Goal: Task Accomplishment & Management: Use online tool/utility

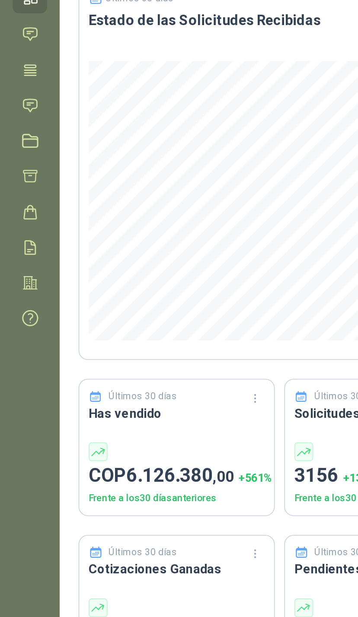
click at [12, 127] on icon at bounding box center [16, 131] width 9 height 9
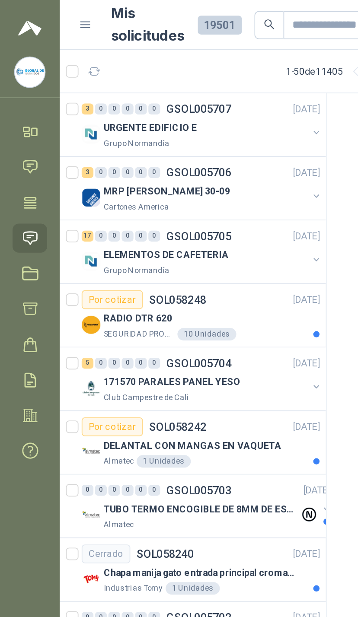
click at [171, 72] on button "button" at bounding box center [174, 73] width 7 height 7
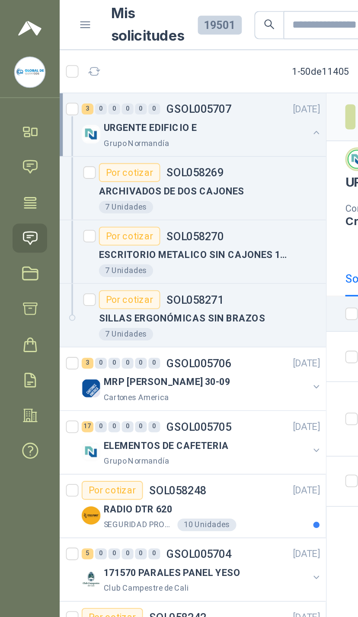
click at [171, 75] on button "button" at bounding box center [174, 73] width 7 height 7
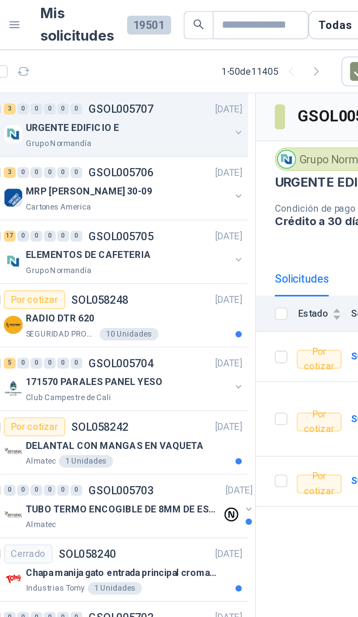
scroll to position [0, 4]
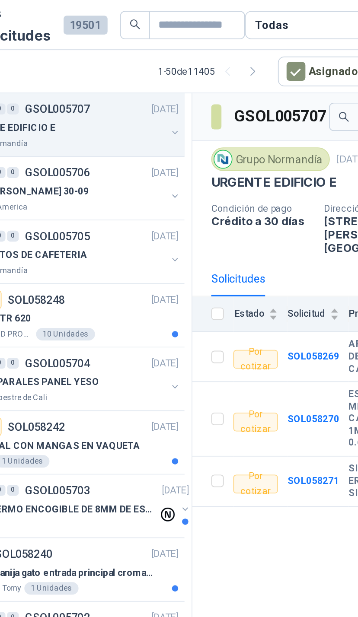
click at [210, 39] on icon "button" at bounding box center [213, 39] width 7 height 7
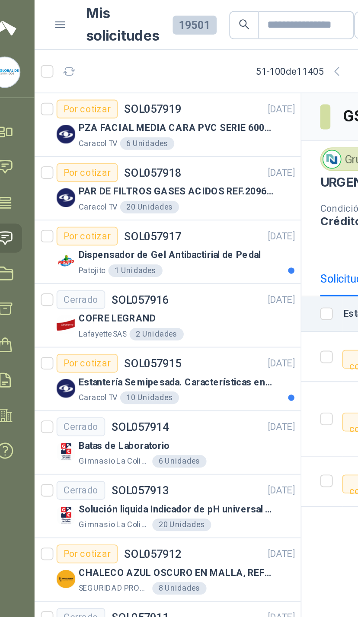
scroll to position [0, 0]
click at [148, 75] on div "PZA FACIAL MEDIA CARA PVC SERIE 6000 3M" at bounding box center [116, 70] width 119 height 10
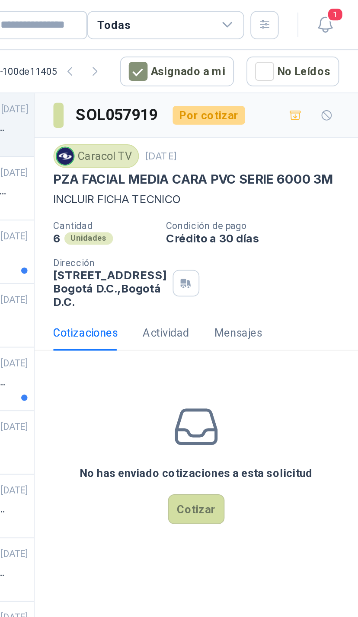
click at [253, 289] on button "Cotizar" at bounding box center [268, 280] width 31 height 16
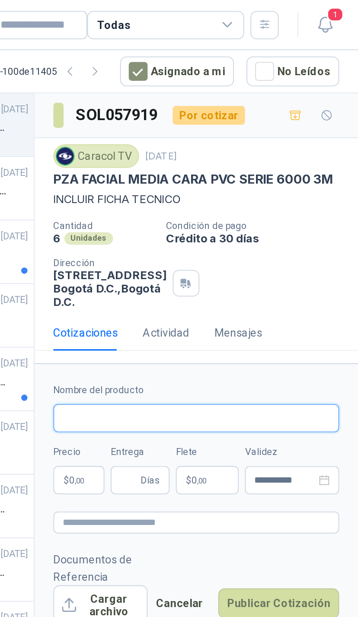
click at [190, 238] on input "Nombre del producto" at bounding box center [268, 231] width 157 height 16
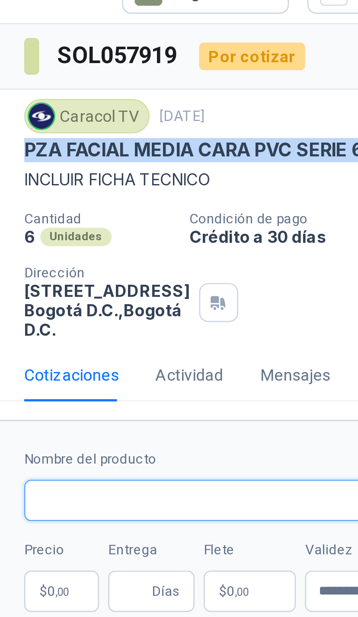
click at [190, 223] on input "Nombre del producto" at bounding box center [268, 231] width 157 height 16
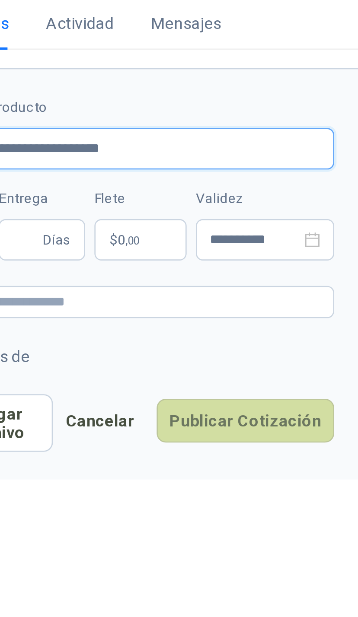
type input "**********"
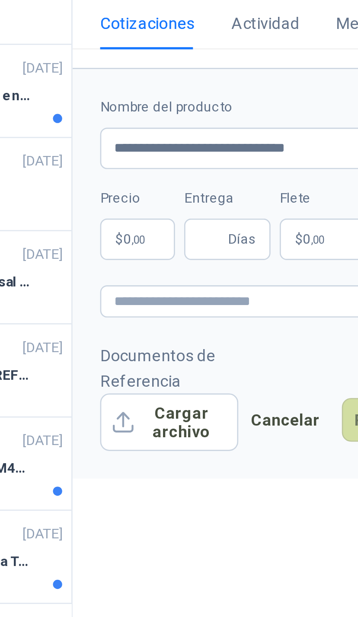
click at [190, 322] on button "Cargar archivo" at bounding box center [216, 333] width 52 height 22
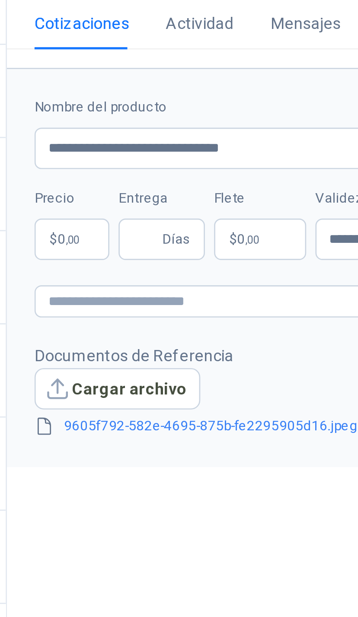
click at [202, 262] on span ",00" at bounding box center [204, 264] width 5 height 5
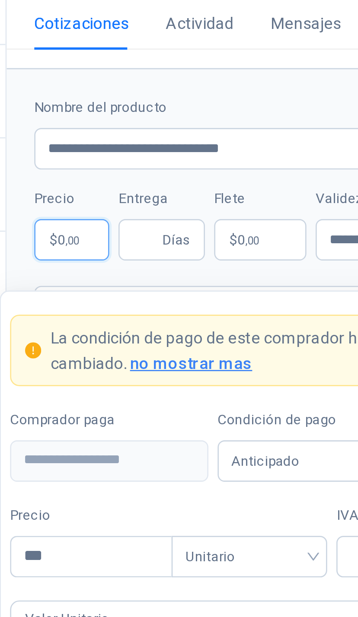
click at [190, 257] on p "$ 0 ,00" at bounding box center [204, 265] width 28 height 16
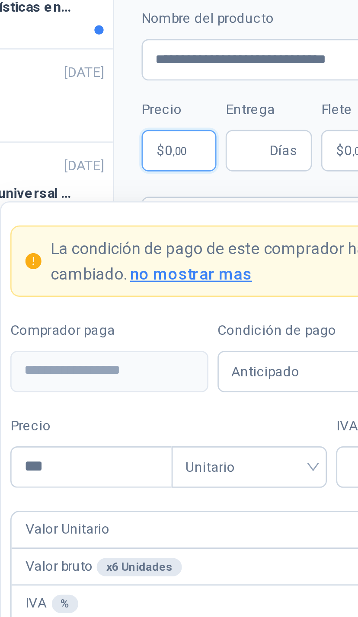
click at [190, 257] on p "$ 0 ,00" at bounding box center [204, 265] width 28 height 16
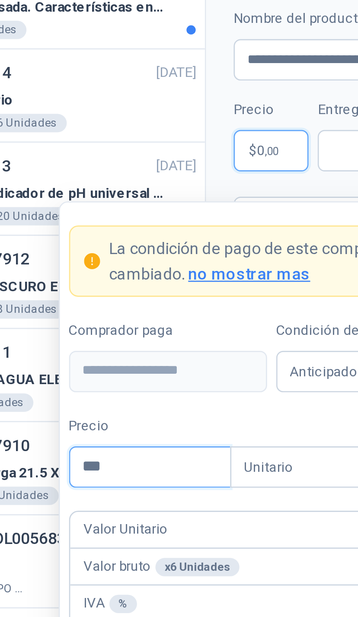
click at [129, 376] on input "***" at bounding box center [159, 383] width 60 height 15
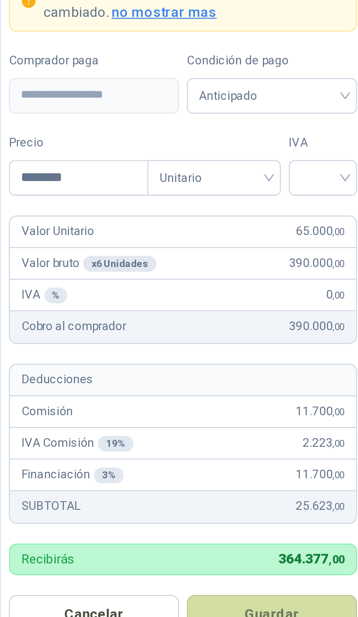
click at [285, 376] on input "search" at bounding box center [294, 382] width 19 height 13
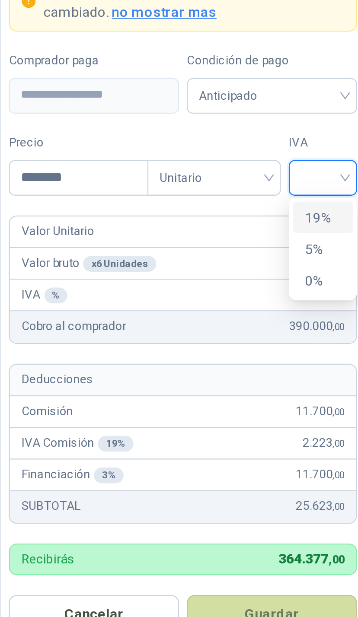
click at [287, 396] on div "19%" at bounding box center [295, 401] width 16 height 10
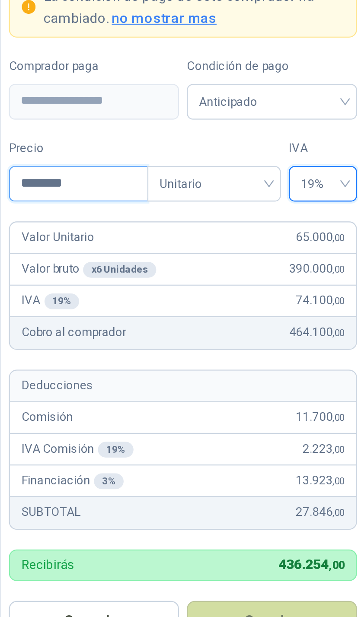
click at [158, 376] on input "********" at bounding box center [188, 383] width 60 height 15
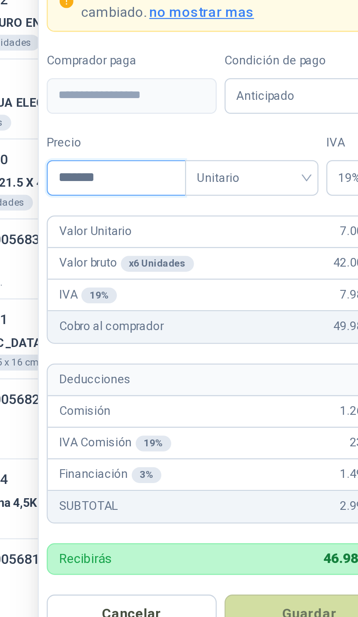
type input "********"
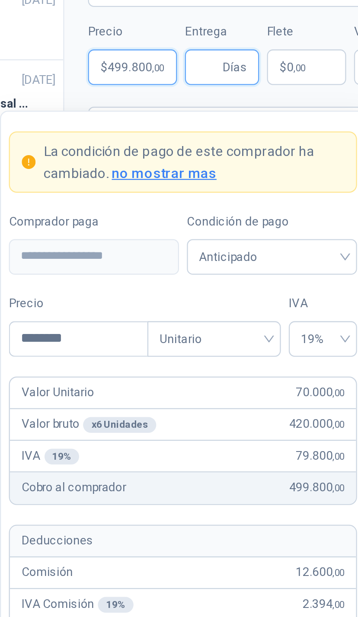
click at [238, 257] on input "Entrega" at bounding box center [243, 264] width 10 height 15
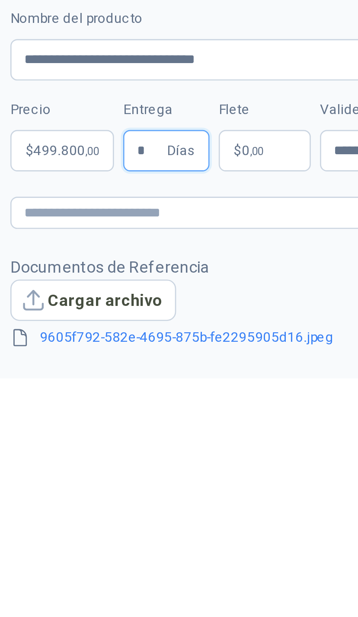
click at [238, 257] on input "*" at bounding box center [243, 264] width 10 height 15
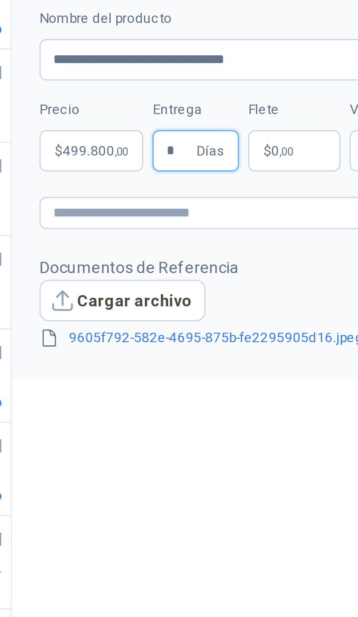
type input "*"
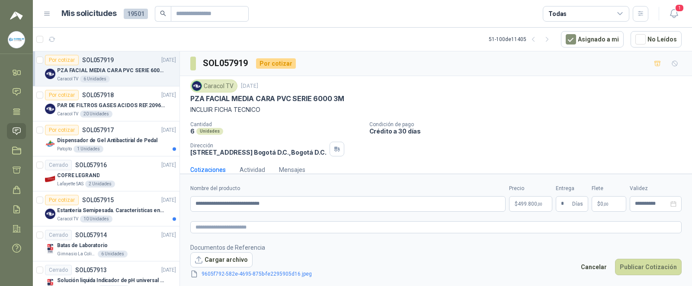
scroll to position [72, 0]
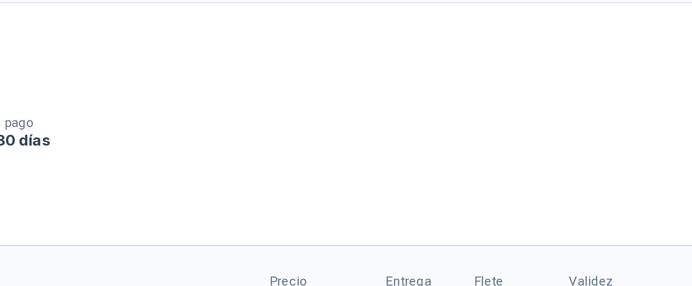
click at [358, 202] on span ",00" at bounding box center [605, 204] width 5 height 5
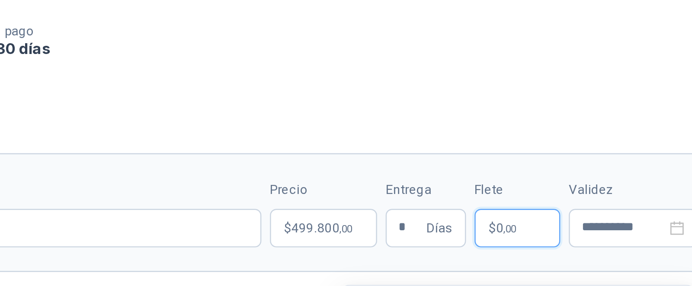
click at [358, 212] on span "Flex" at bounding box center [562, 218] width 32 height 13
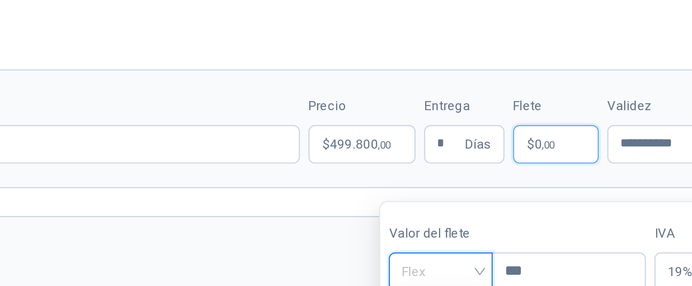
click at [358, 245] on div "Incluido" at bounding box center [562, 250] width 28 height 10
click at [190, 206] on footer "Documentos de Referencia Cargar archivo 9605f792-582e-4695-875b-fe2295905d16.jp…" at bounding box center [435, 224] width 491 height 36
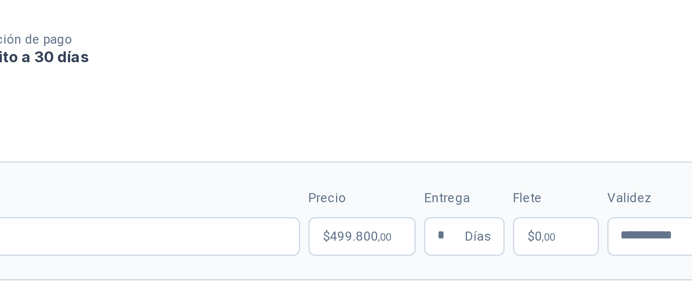
click at [358, 259] on button "Publicar Cotización" at bounding box center [648, 267] width 67 height 16
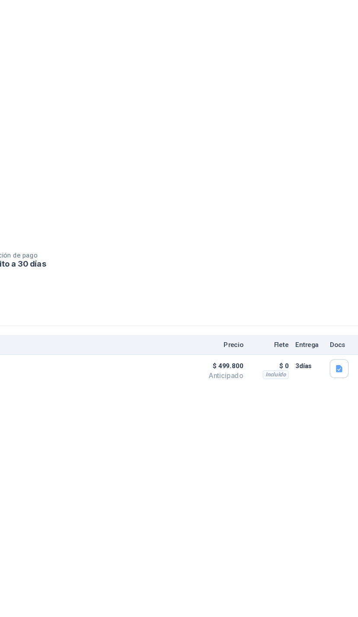
scroll to position [0, 0]
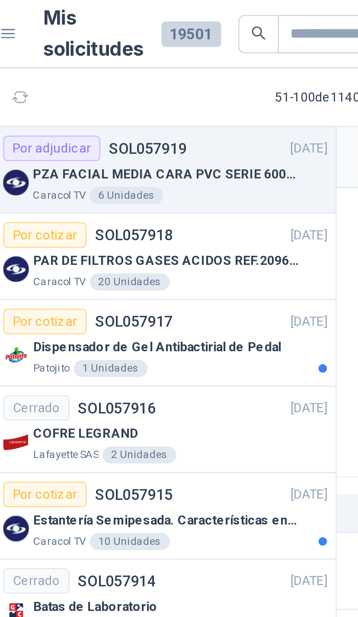
click at [115, 107] on p "PAR DE FILTROS GASES ACIDOS REF.2096 3M" at bounding box center [111, 106] width 108 height 8
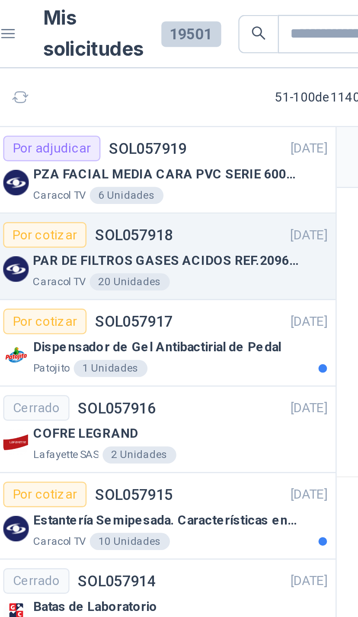
scroll to position [2, 0]
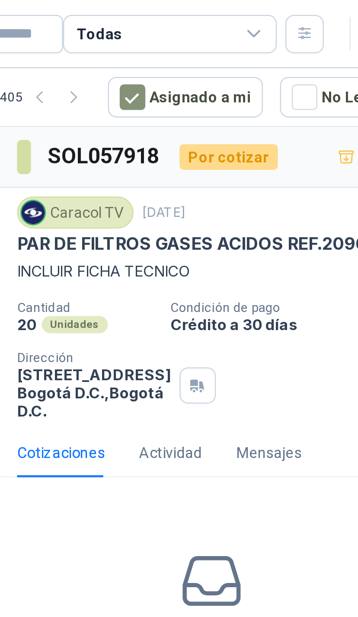
click at [190, 170] on div "Cantidad 20 Unidades Condición de pago Crédito a 30 días Dirección [STREET_ADDR…" at bounding box center [268, 145] width 157 height 48
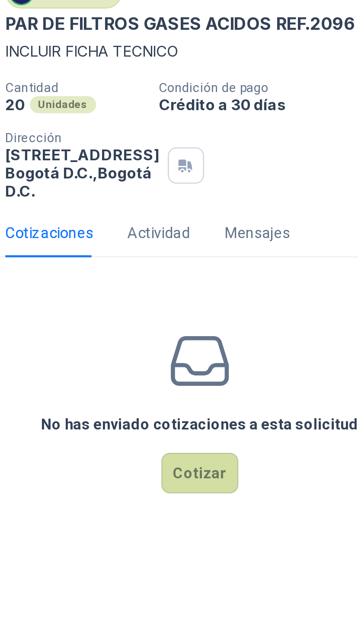
click at [253, 272] on button "Cotizar" at bounding box center [268, 280] width 31 height 16
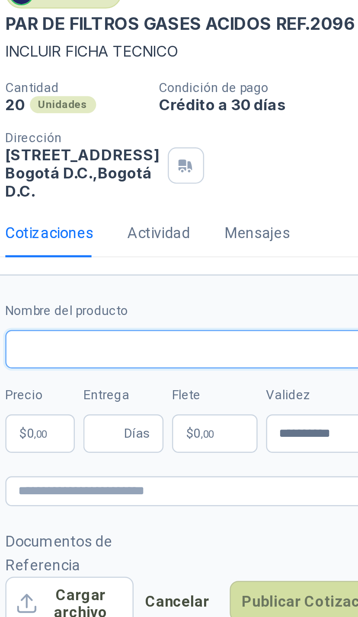
click at [190, 223] on input "Nombre del producto" at bounding box center [268, 231] width 157 height 16
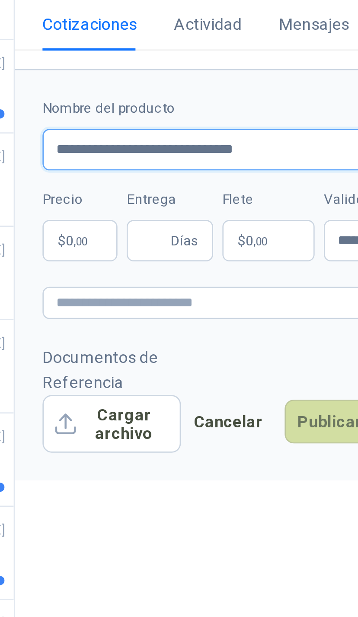
type input "**********"
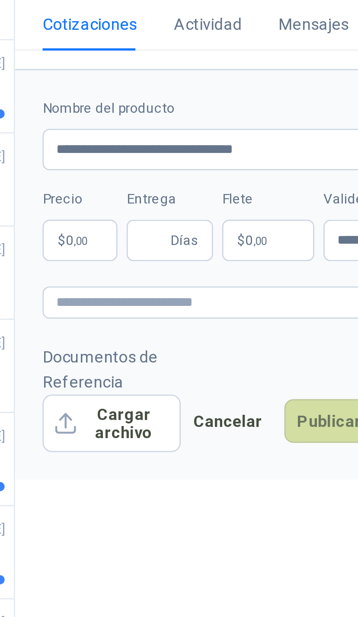
click at [190, 257] on p "$ 0 ,00" at bounding box center [204, 265] width 28 height 16
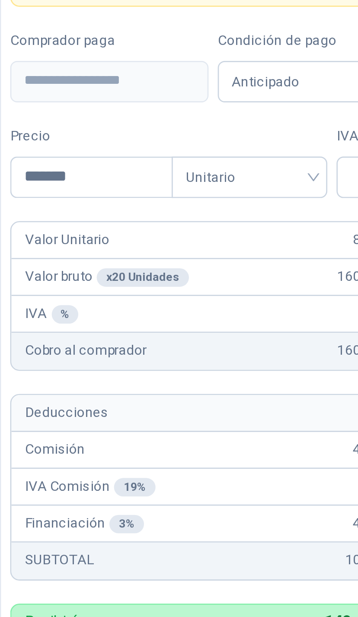
type input "********"
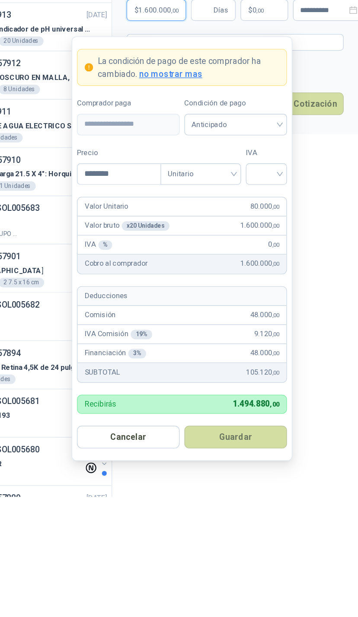
scroll to position [101, 0]
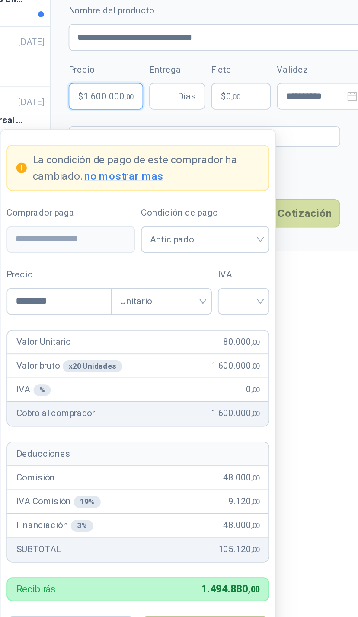
click at [282, 376] on input "search" at bounding box center [291, 382] width 19 height 13
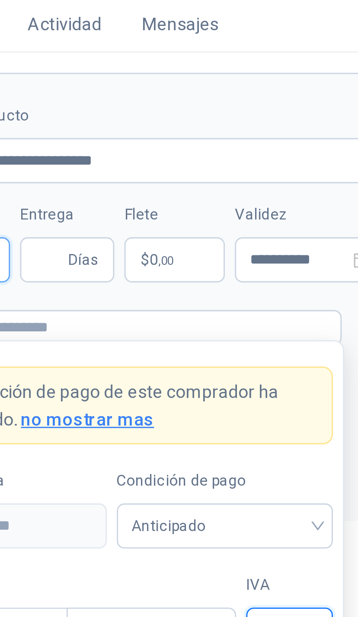
click at [258, 385] on span at bounding box center [282, 392] width 48 height 15
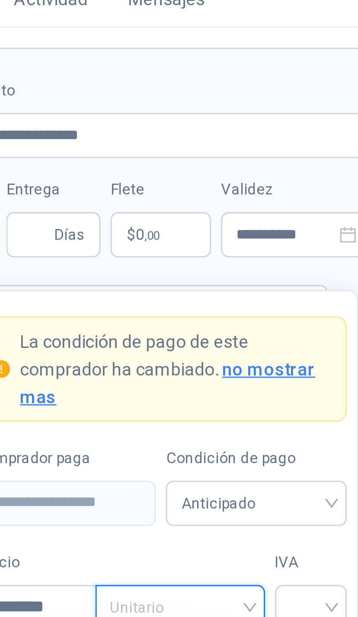
click at [329, 385] on div at bounding box center [341, 393] width 25 height 16
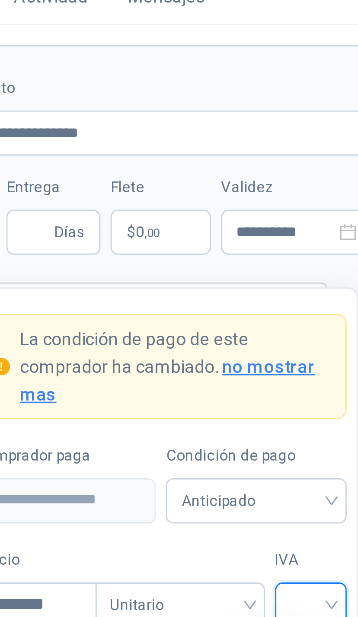
click at [322, 405] on div "19%" at bounding box center [330, 410] width 16 height 10
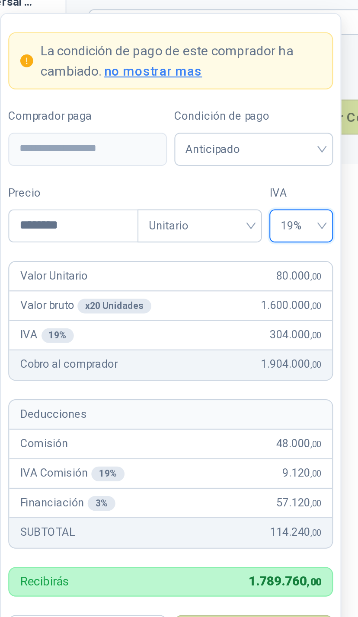
click at [230, 566] on button "Guardar" at bounding box center [267, 574] width 74 height 16
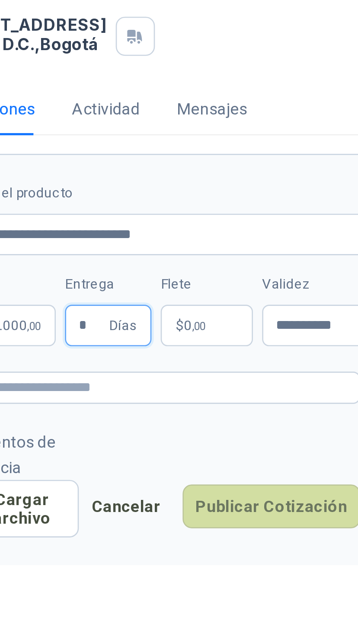
type input "*"
click at [284, 262] on span ",00" at bounding box center [286, 264] width 5 height 5
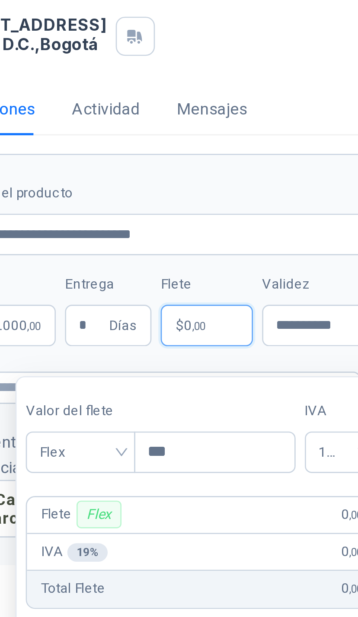
click at [227, 306] on span "Flex" at bounding box center [242, 312] width 30 height 13
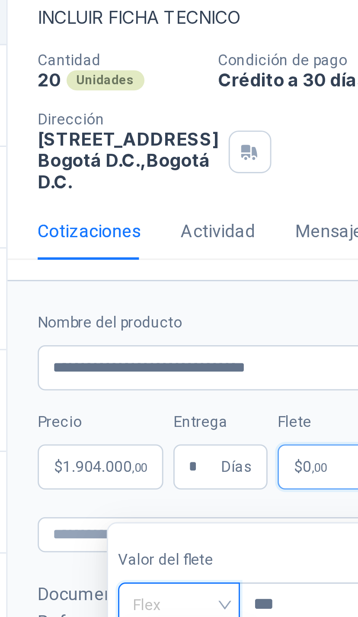
click at [229, 339] on div "Incluido" at bounding box center [242, 344] width 27 height 10
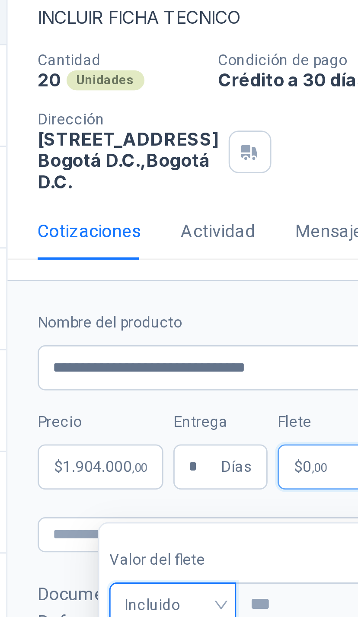
click at [180, 176] on div "**********" at bounding box center [269, 335] width 178 height 569
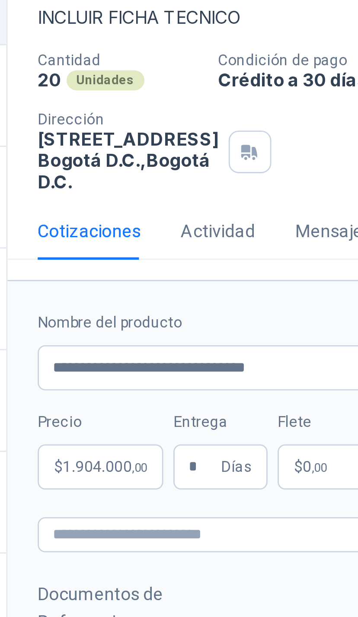
click at [190, 322] on button "Cargar archivo" at bounding box center [216, 333] width 52 height 22
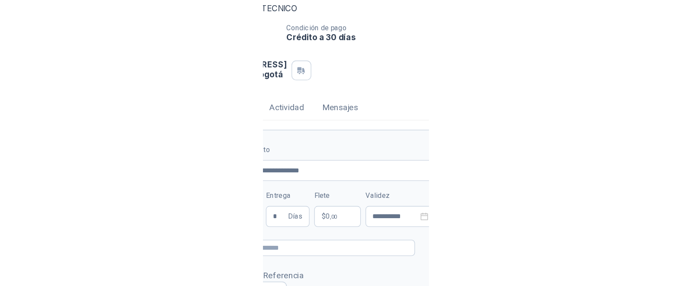
scroll to position [72, 0]
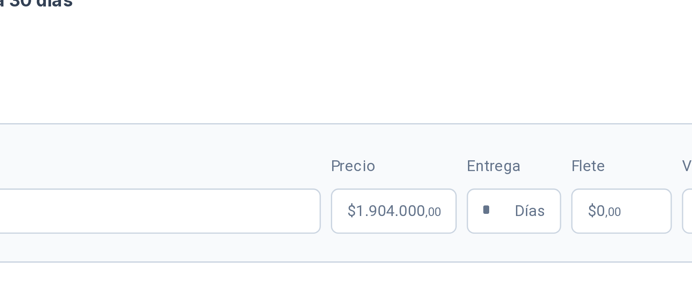
click at [358, 259] on button "Publicar Cotización" at bounding box center [648, 267] width 67 height 16
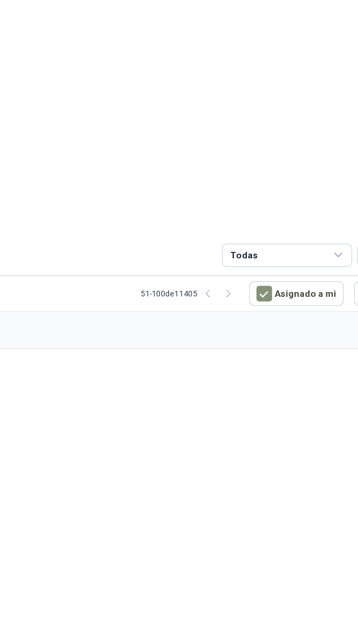
scroll to position [0, 0]
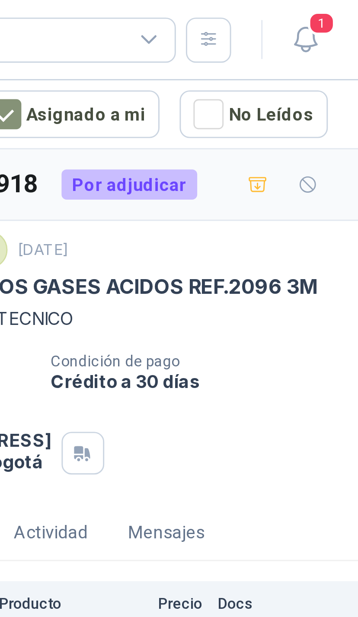
click at [335, 11] on icon "button" at bounding box center [340, 13] width 11 height 11
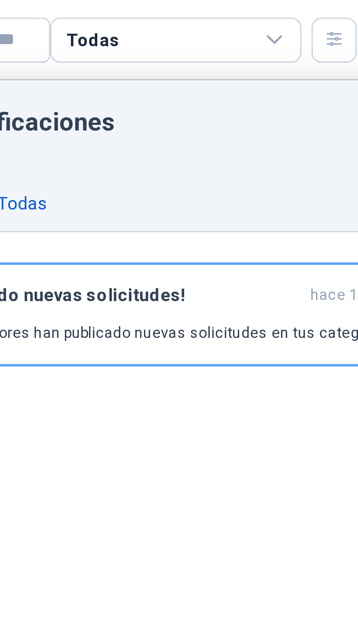
click at [191, 69] on div "Todas" at bounding box center [199, 70] width 17 height 10
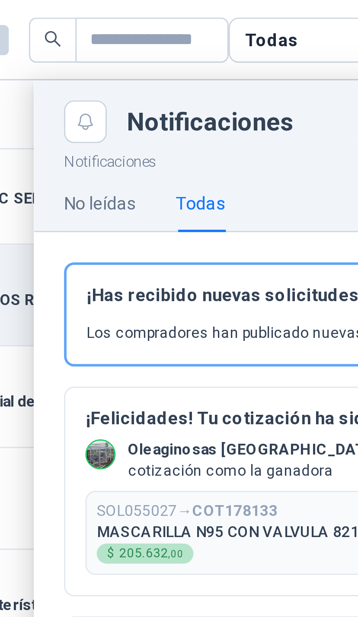
click at [163, 180] on p "MASCARILLA N95 CON VALVULA 8210" at bounding box center [209, 183] width 93 height 6
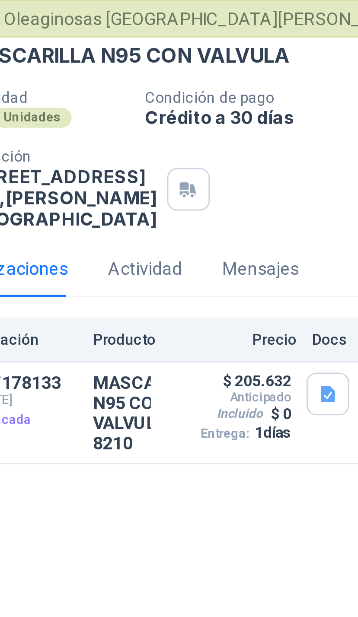
click at [0, 0] on button "Detalles" at bounding box center [0, 0] width 0 height 0
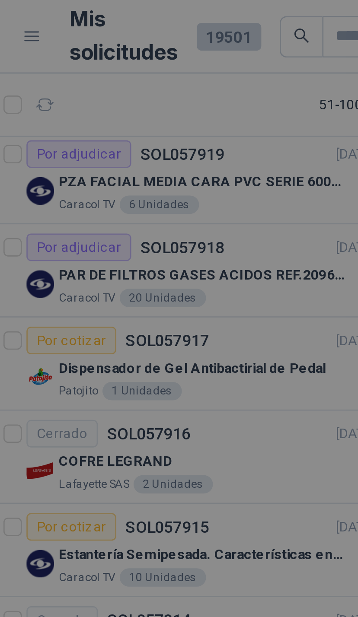
click at [91, 146] on div at bounding box center [179, 308] width 358 height 617
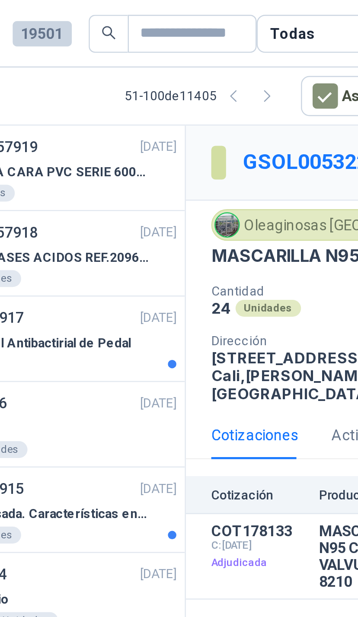
click at [198, 39] on icon "button" at bounding box center [199, 39] width 2 height 4
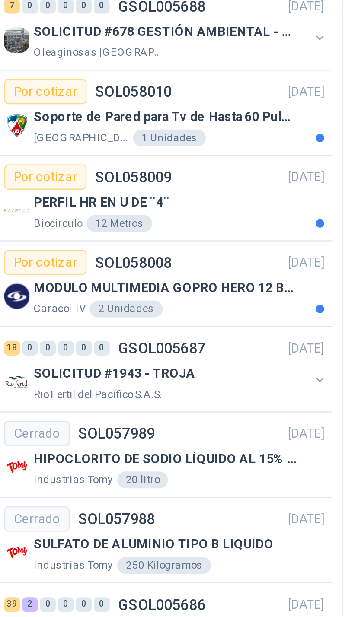
scroll to position [101, 0]
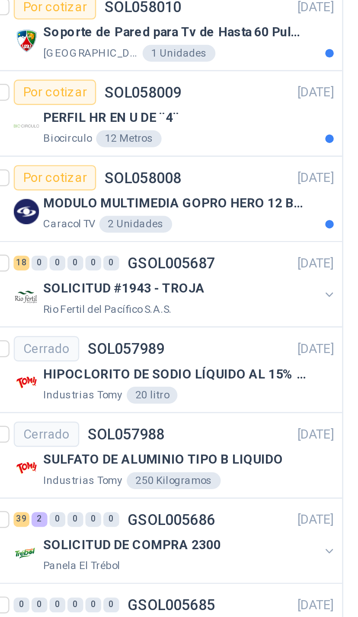
scroll to position [101, 0]
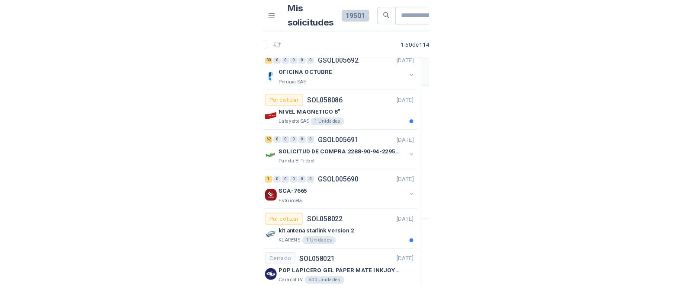
scroll to position [1127, 4]
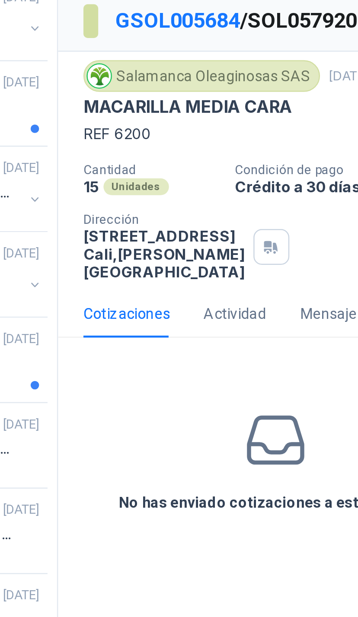
click at [190, 179] on div "Cotizaciones" at bounding box center [207, 184] width 35 height 10
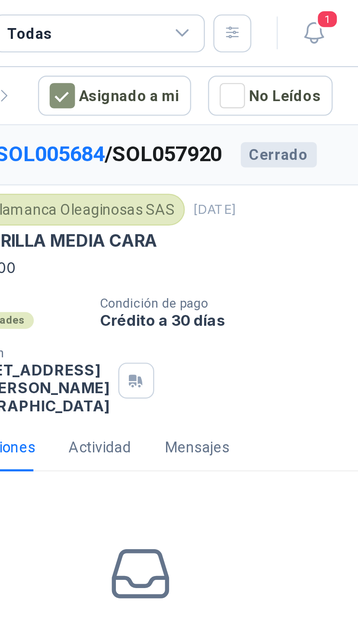
scroll to position [0, 0]
click at [282, 15] on icon at bounding box center [286, 14] width 8 height 8
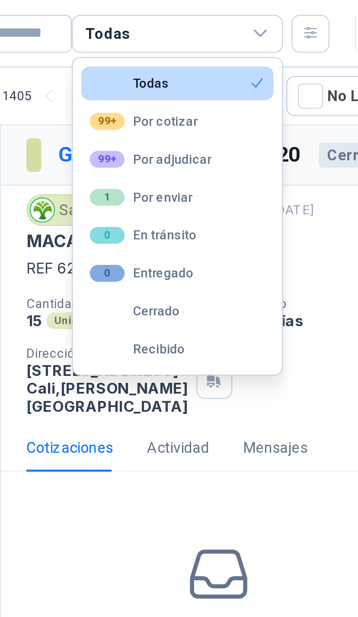
click at [213, 125] on button "Cerrado" at bounding box center [252, 128] width 79 height 14
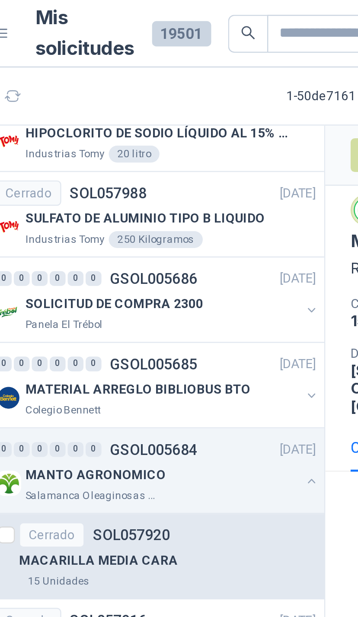
scroll to position [436, 0]
click at [123, 128] on div "SOLICITUD DE COMPRA 2300 Panela El Trébol" at bounding box center [111, 127] width 133 height 17
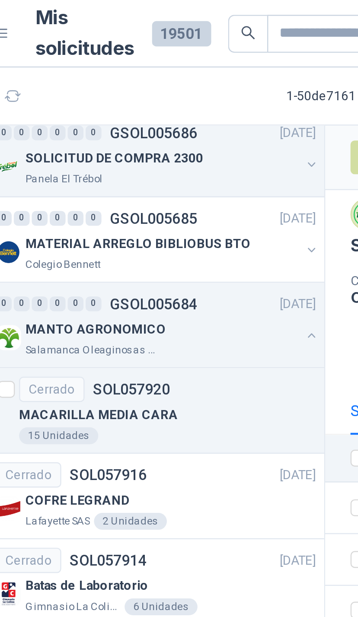
scroll to position [496, 0]
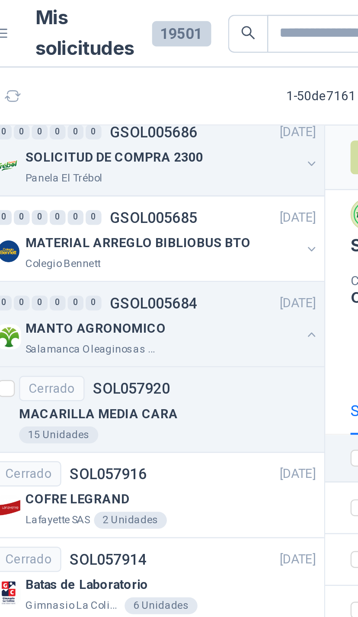
click at [121, 101] on div "MATERIAL ARREGLO BIBLIOBUS BTO" at bounding box center [113, 99] width 112 height 10
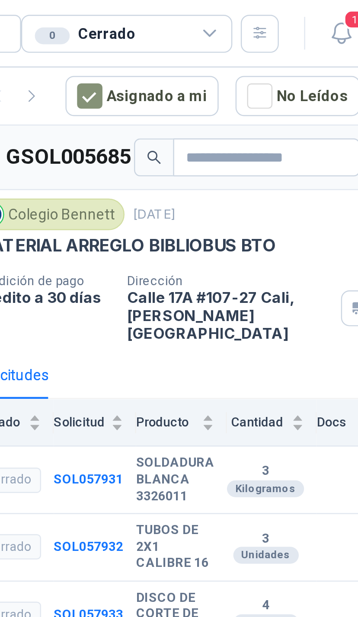
scroll to position [299, 4]
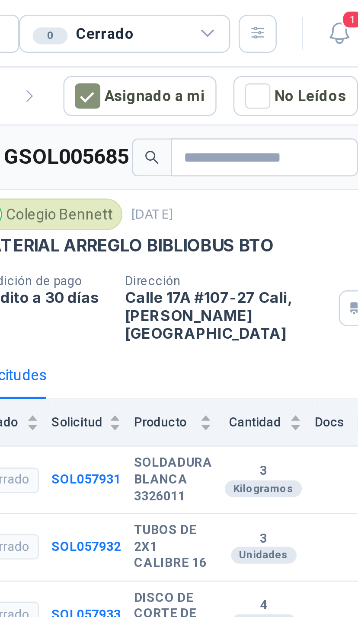
click at [282, 14] on icon at bounding box center [286, 14] width 8 height 8
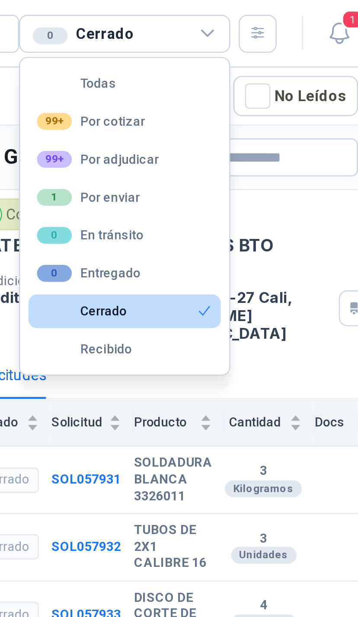
click at [213, 64] on button "99+ Por adjudicar" at bounding box center [252, 65] width 79 height 14
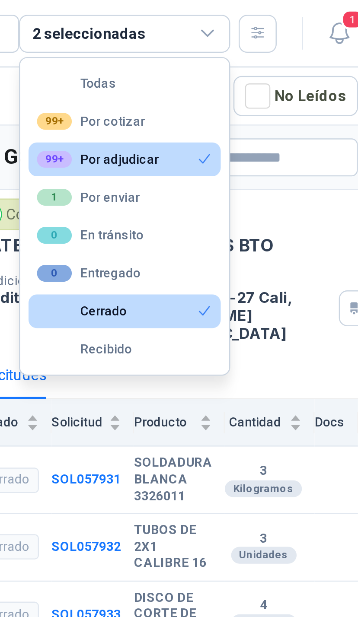
click at [213, 128] on button "Cerrado" at bounding box center [252, 128] width 79 height 14
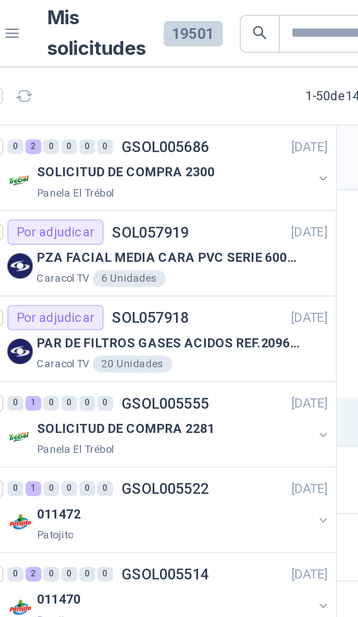
scroll to position [0, 0]
click at [171, 70] on button "button" at bounding box center [174, 73] width 7 height 7
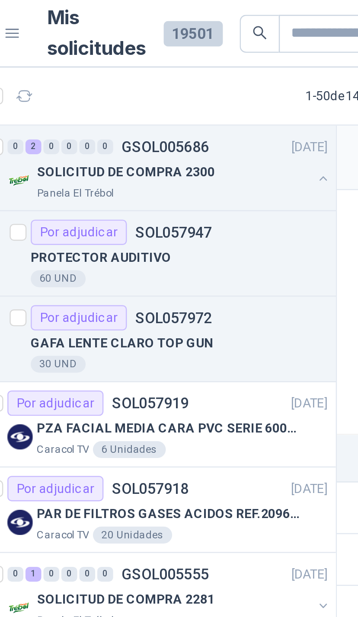
click at [171, 70] on button "button" at bounding box center [174, 73] width 7 height 7
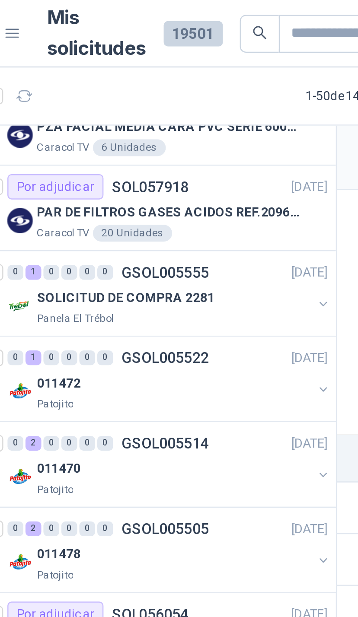
scroll to position [60, 0]
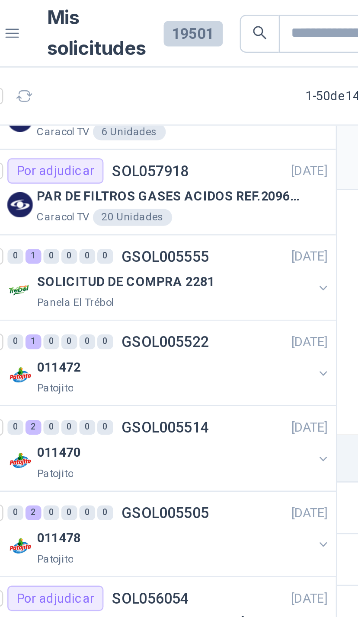
click at [171, 117] on button "button" at bounding box center [174, 118] width 7 height 7
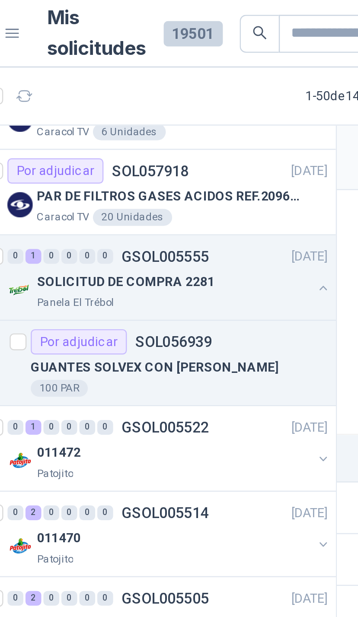
click at [171, 120] on button "button" at bounding box center [174, 118] width 7 height 7
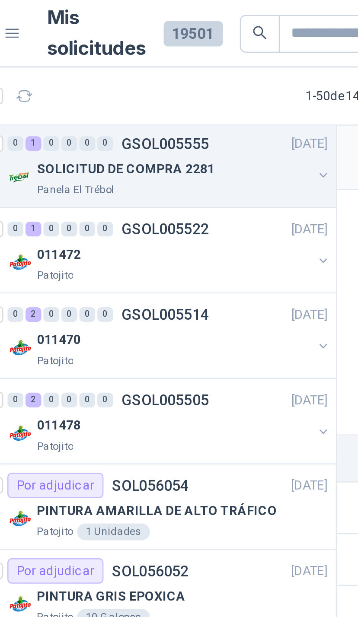
scroll to position [107, 0]
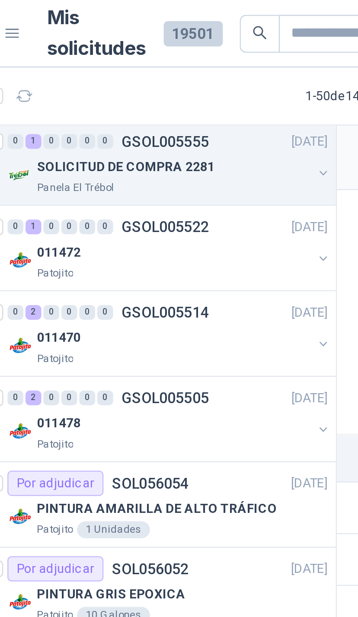
click at [171, 105] on button "button" at bounding box center [174, 105] width 7 height 7
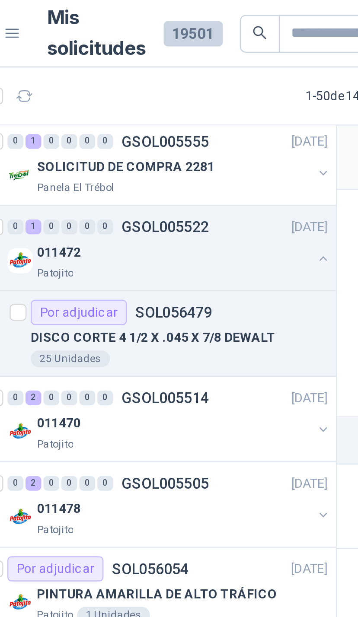
click at [171, 105] on button "button" at bounding box center [174, 105] width 7 height 7
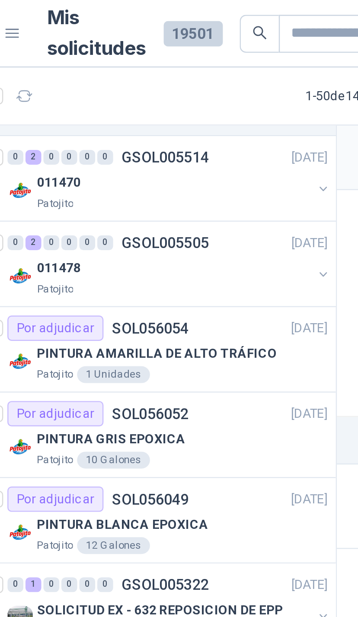
scroll to position [174, 0]
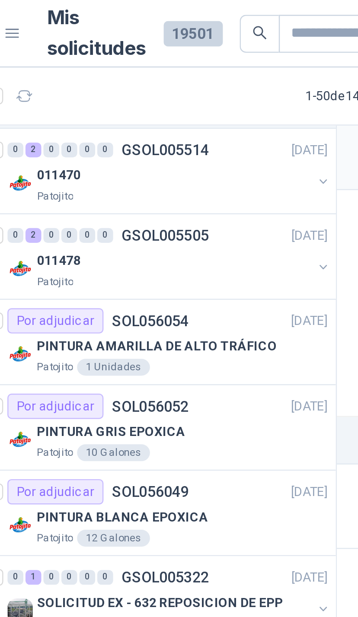
click at [127, 112] on div "011478 Patojito" at bounding box center [111, 110] width 133 height 17
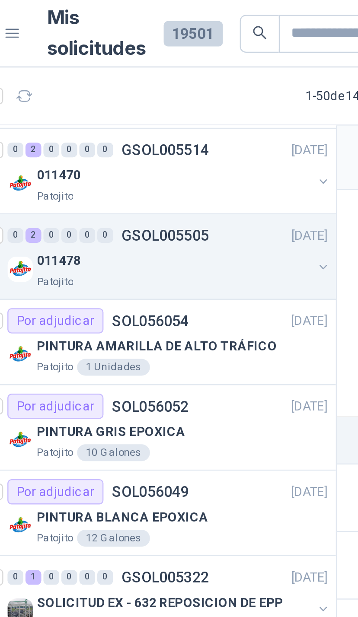
click at [171, 108] on button "button" at bounding box center [174, 109] width 7 height 7
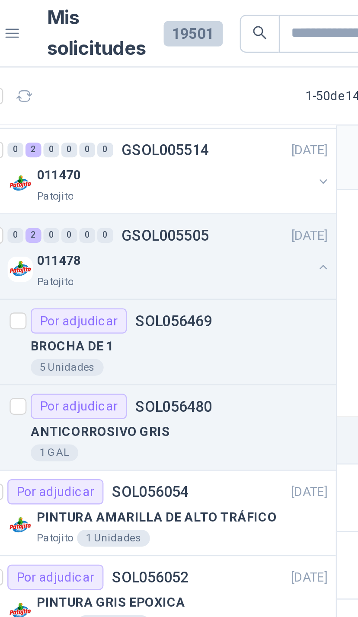
click at [171, 108] on button "button" at bounding box center [174, 109] width 7 height 7
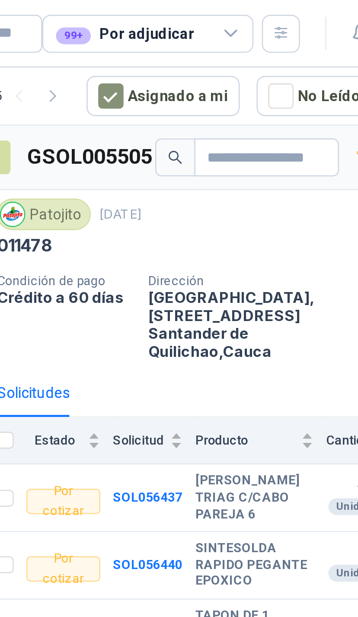
click at [284, 13] on icon at bounding box center [286, 14] width 5 height 2
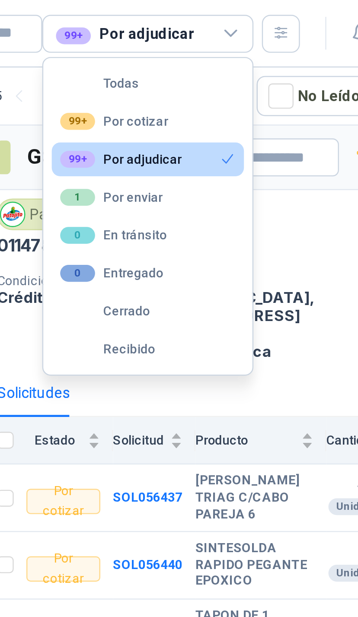
click at [213, 130] on button "Cerrado" at bounding box center [252, 128] width 79 height 14
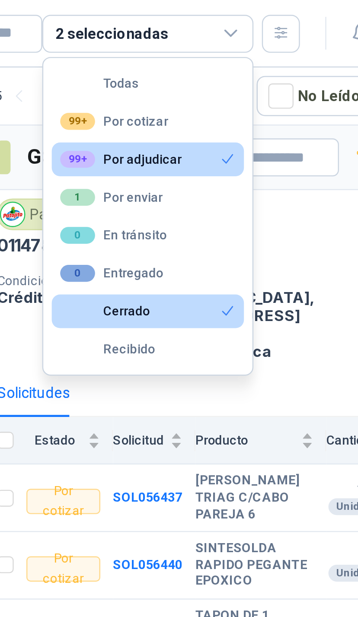
click at [213, 62] on button "99+ Por adjudicar" at bounding box center [252, 65] width 79 height 14
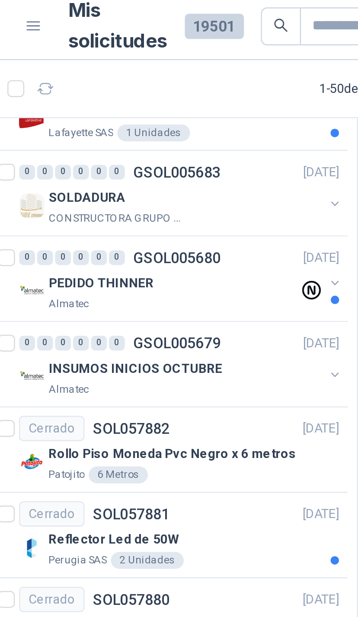
scroll to position [723, 4]
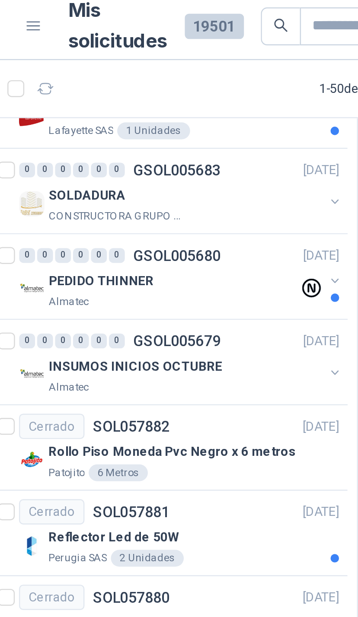
click at [167, 152] on button "button" at bounding box center [170, 155] width 7 height 7
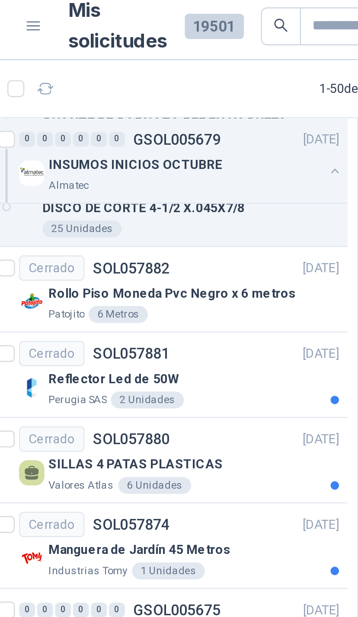
scroll to position [965, 4]
